Goal: Task Accomplishment & Management: Manage account settings

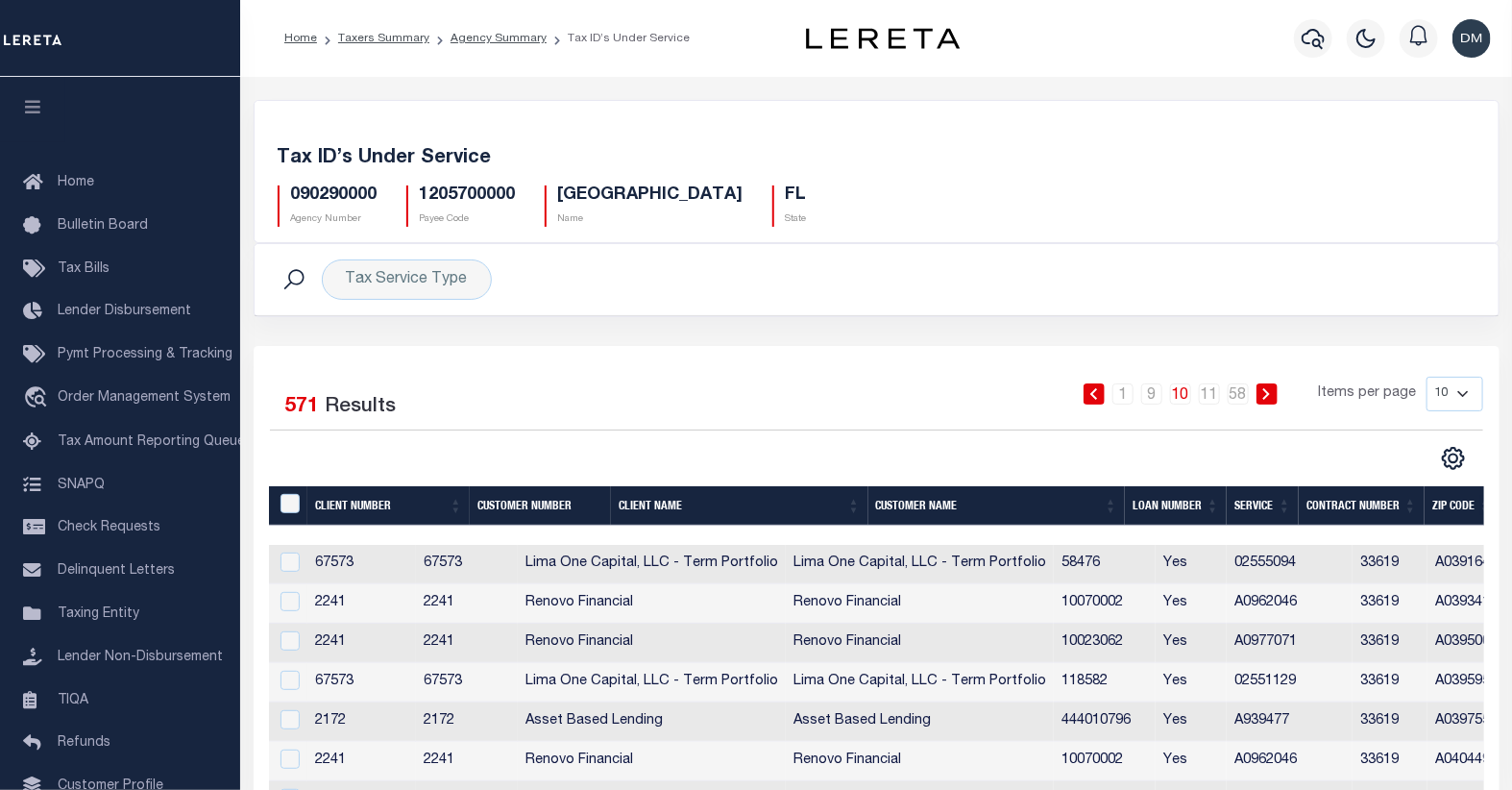
scroll to position [0, 265]
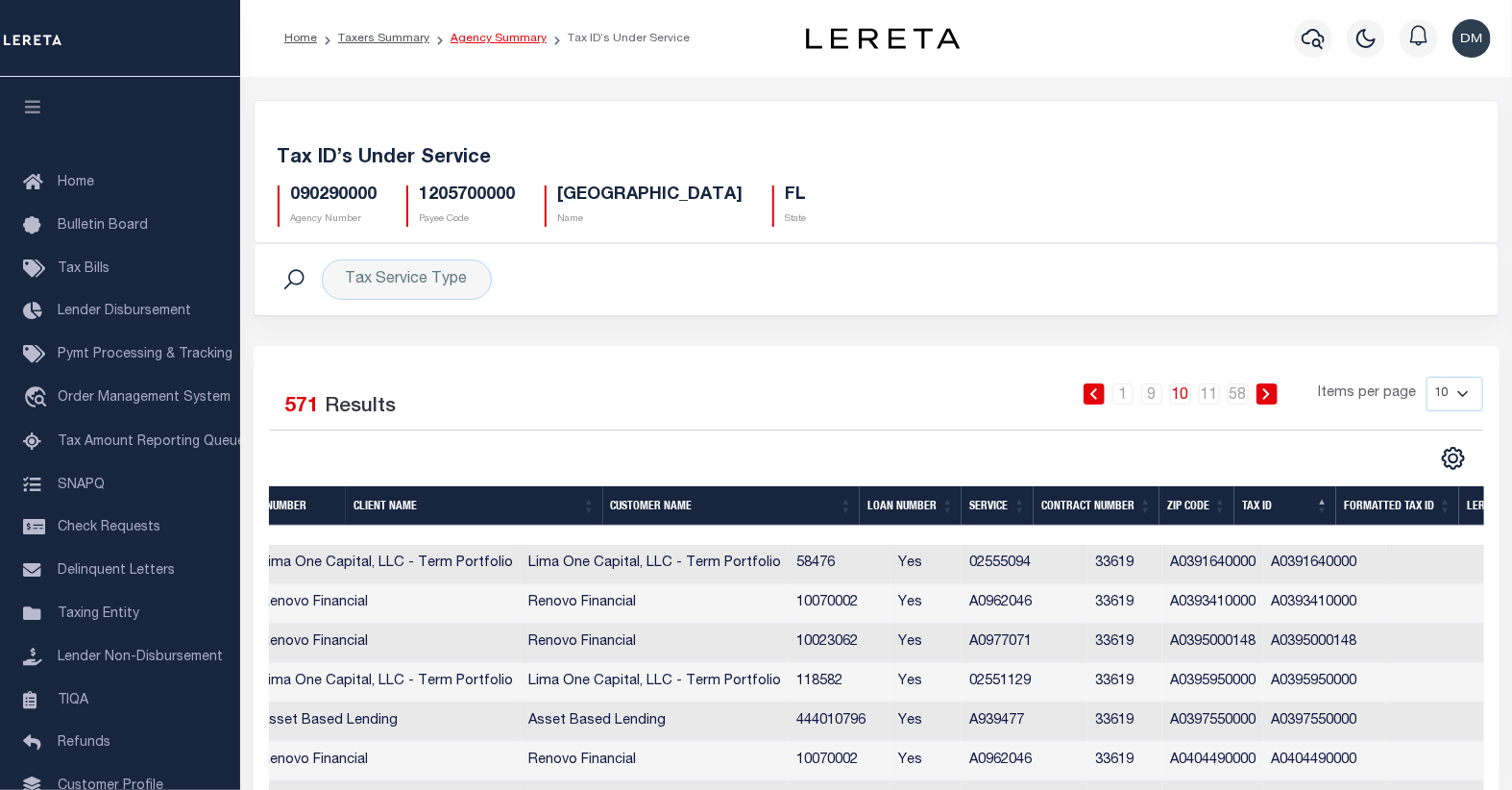
click at [472, 43] on link "Agency Summary" at bounding box center [499, 39] width 96 height 12
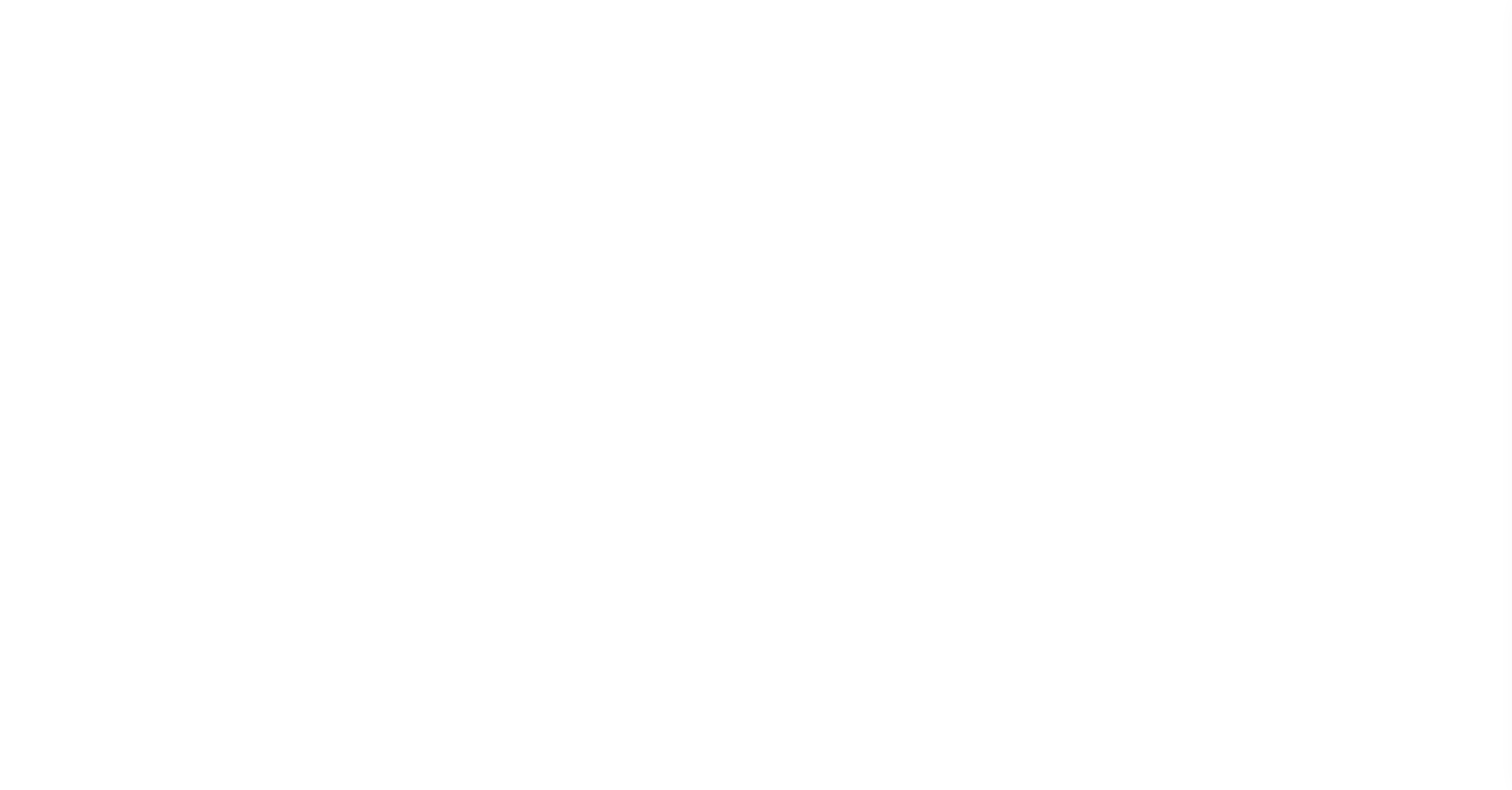
select select
checkbox input "false"
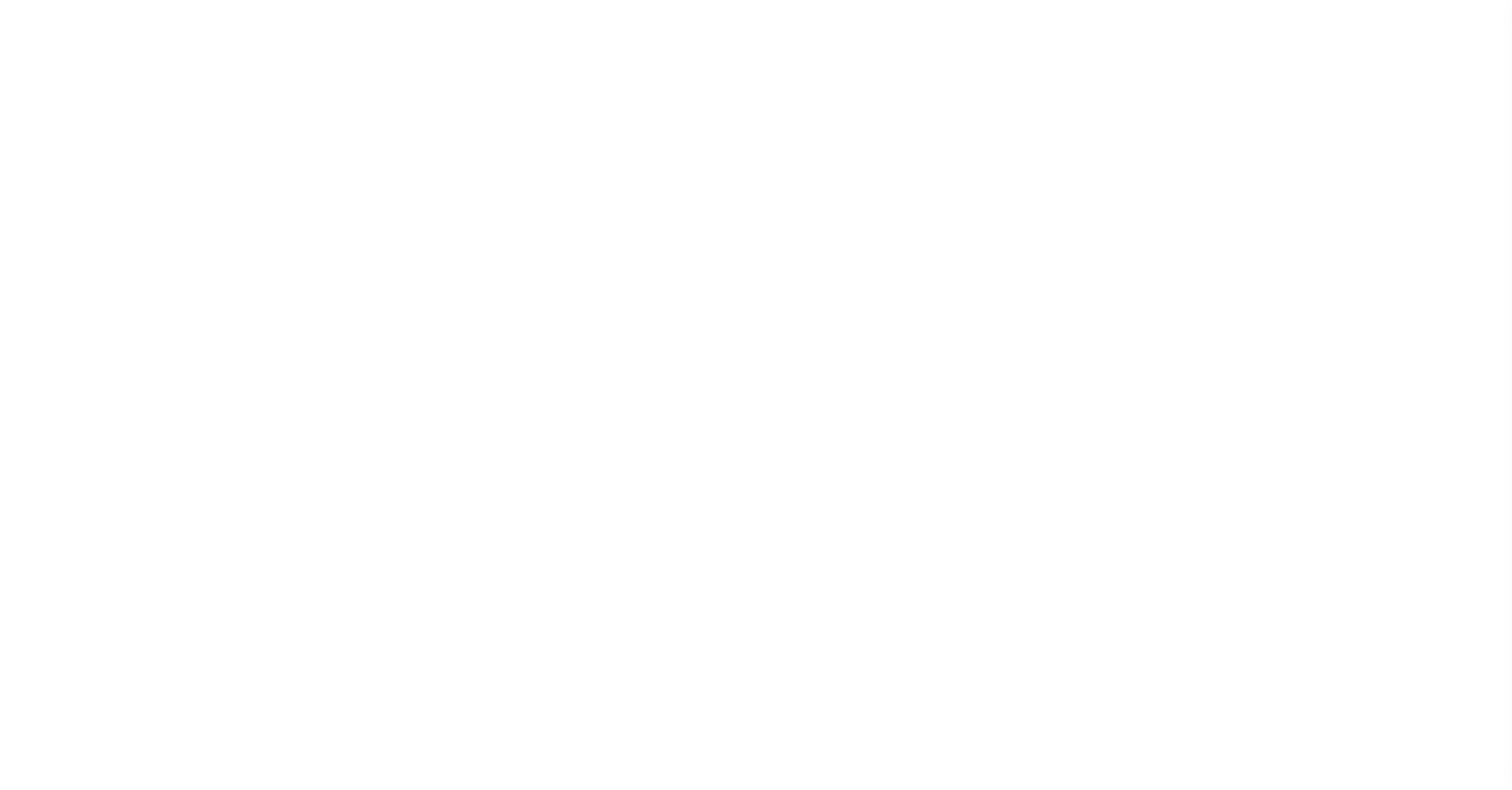
checkbox input "false"
type input "1205700000"
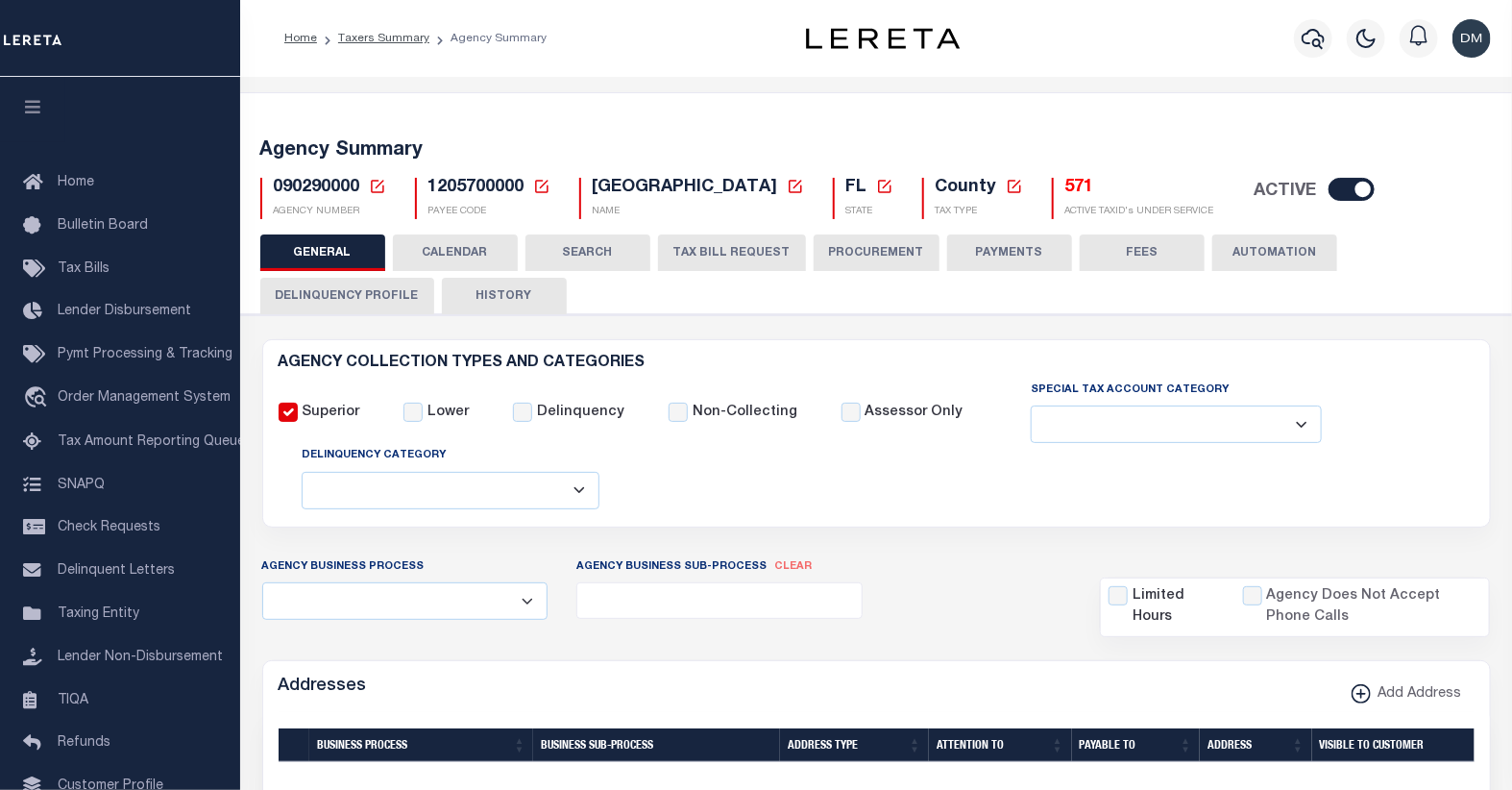
click at [376, 193] on icon at bounding box center [377, 186] width 13 height 13
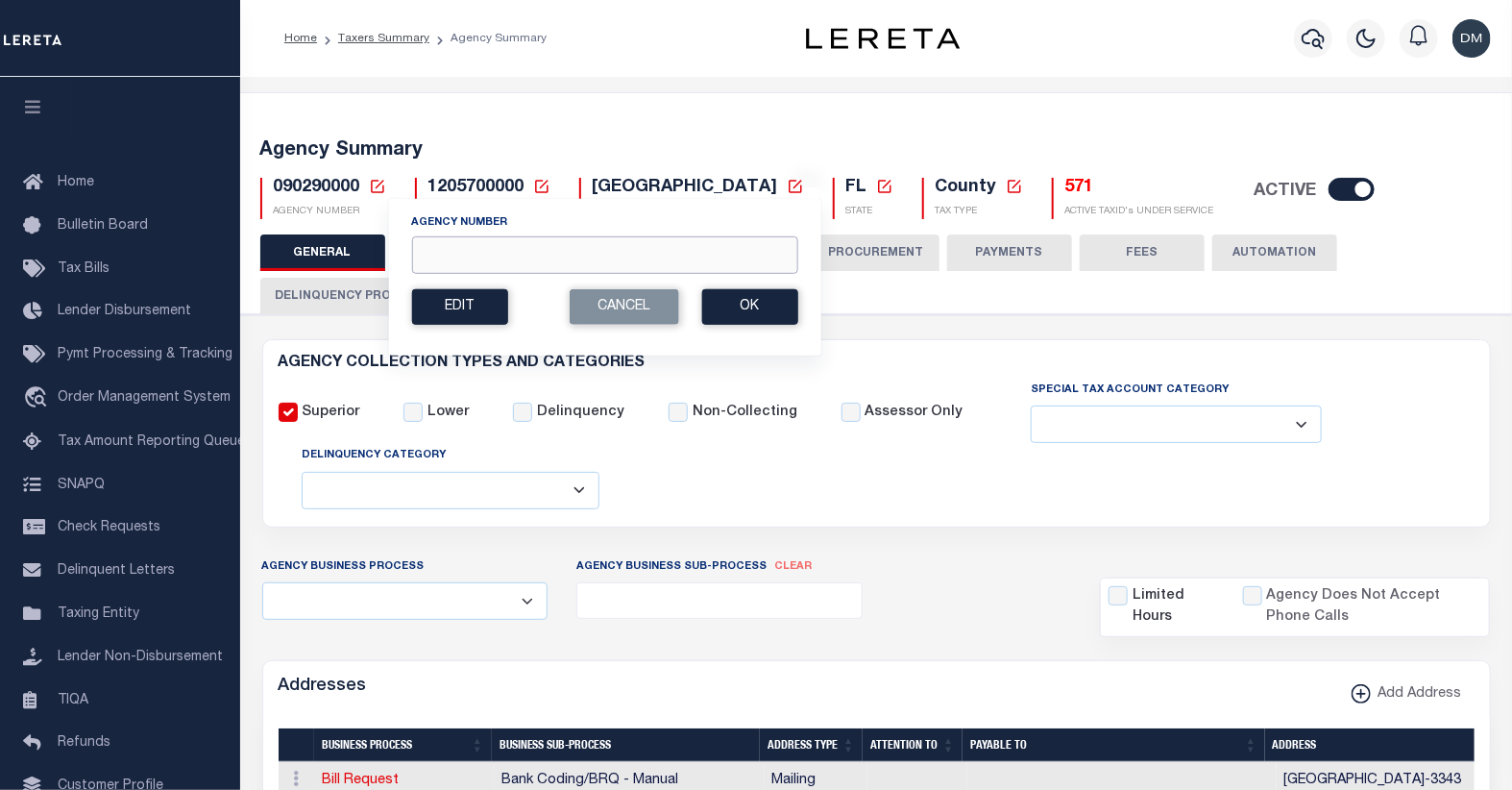
click at [531, 253] on input "Agency Number" at bounding box center [603, 255] width 386 height 38
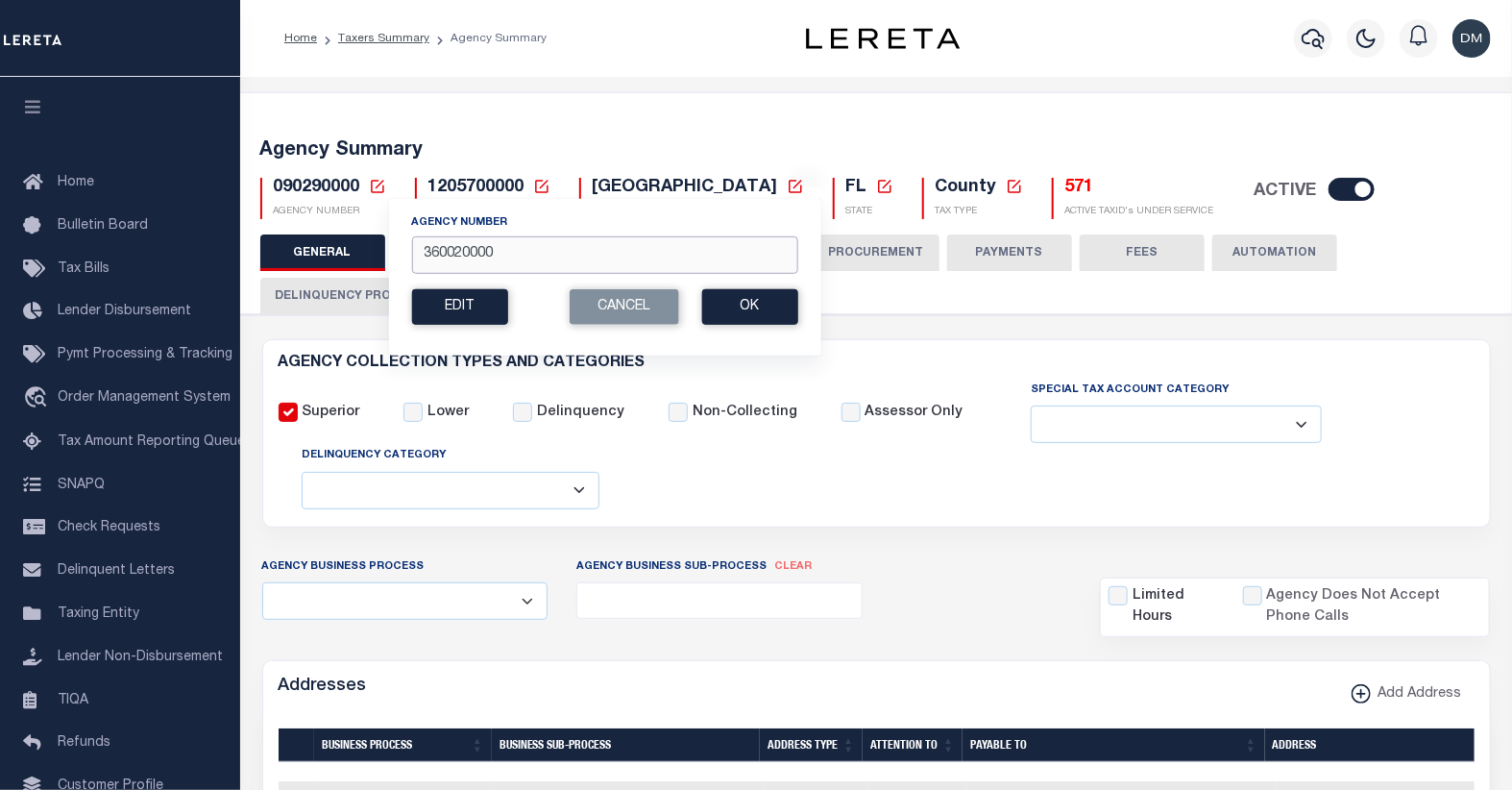
type input "360020000"
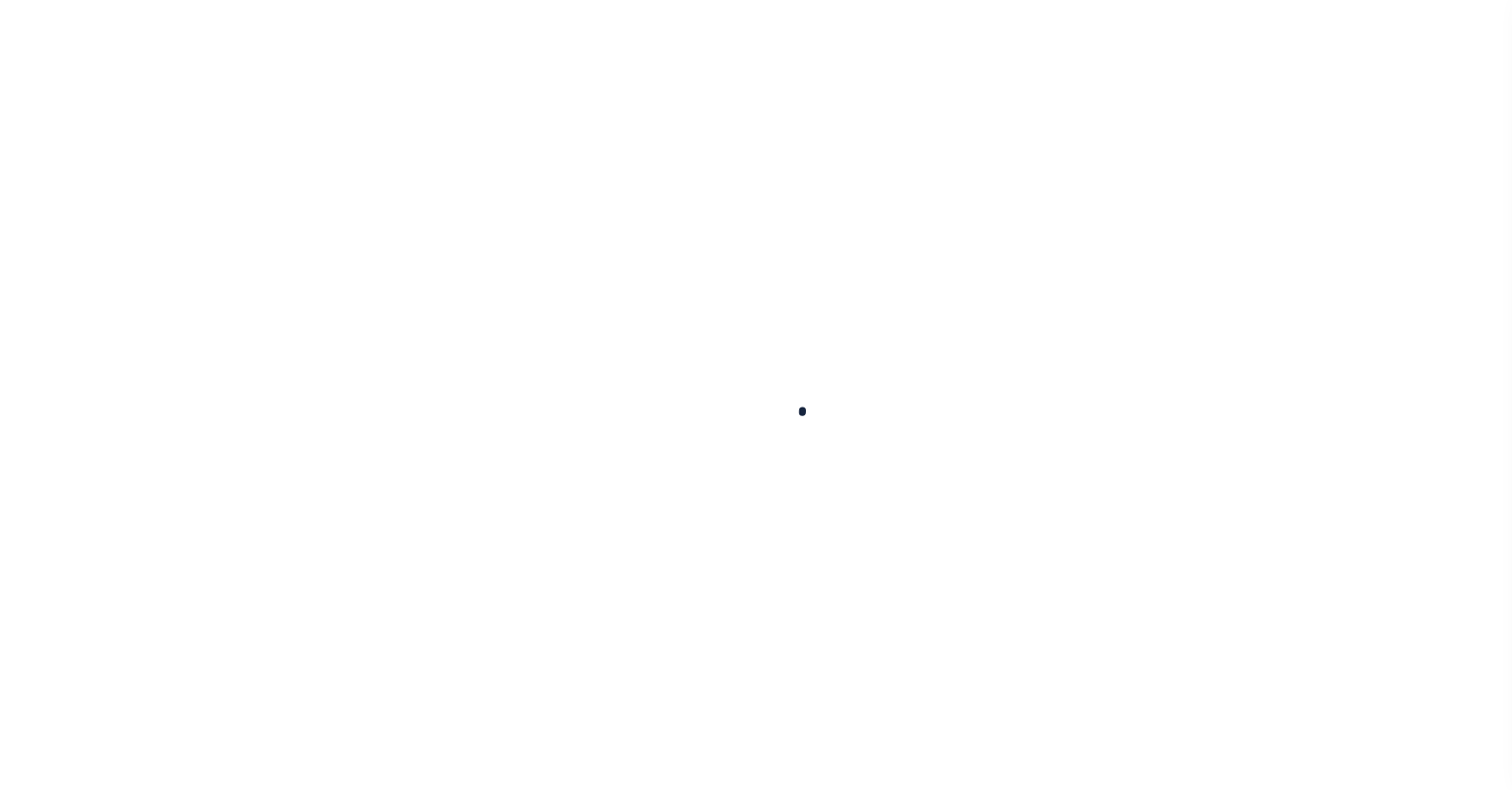
select select
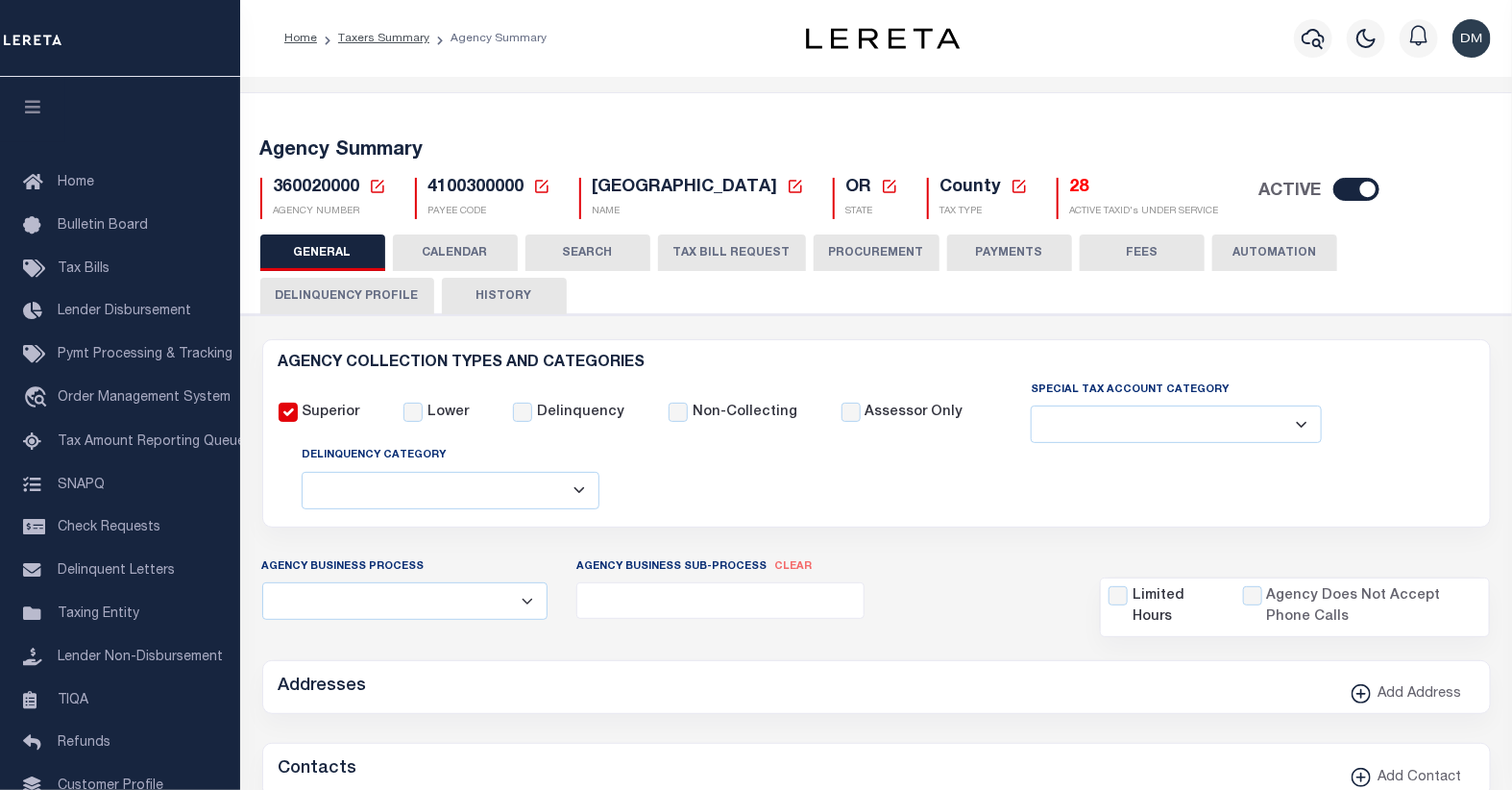
checkbox input "false"
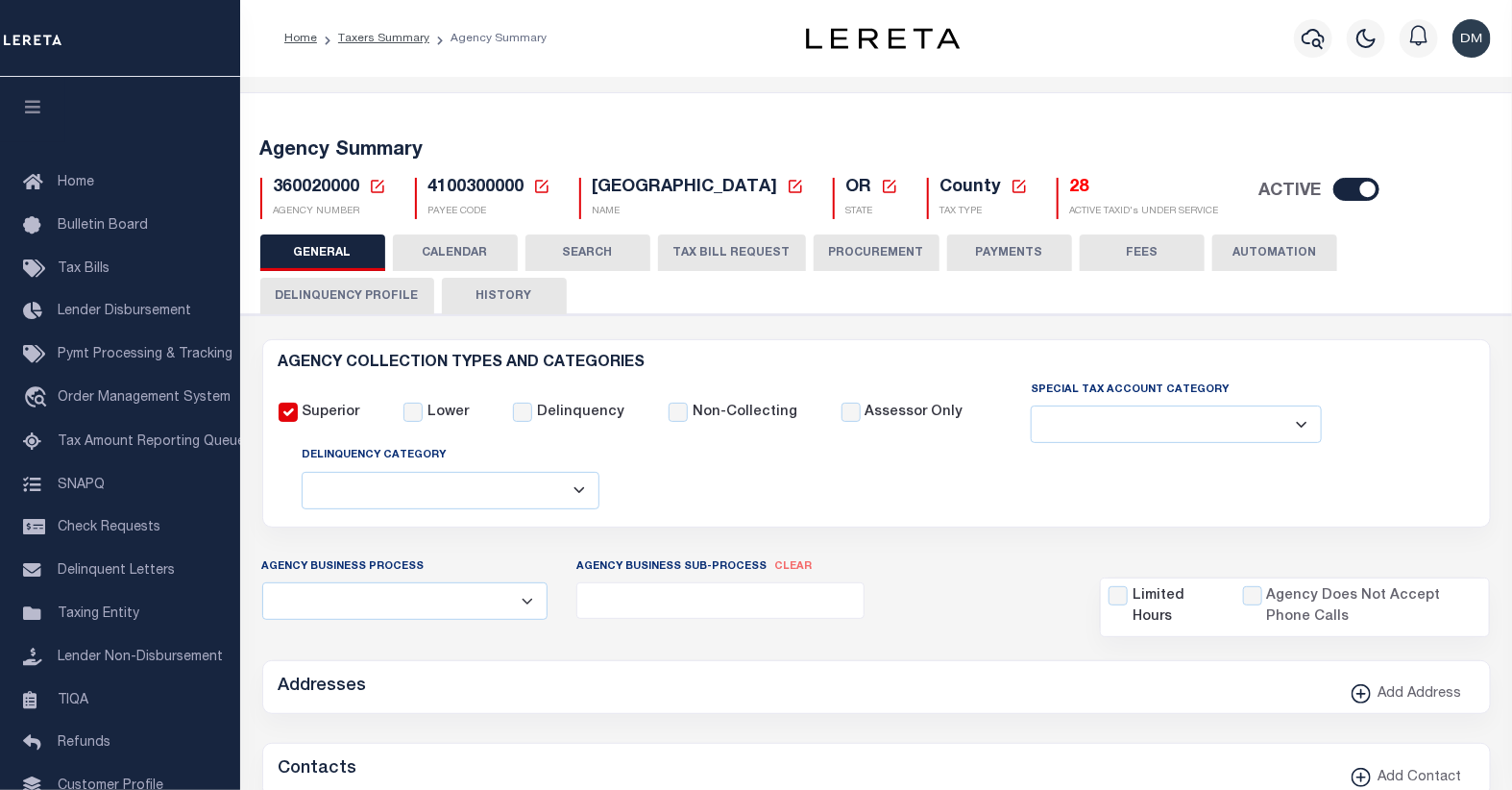
type input "4100300000"
